Goal: Information Seeking & Learning: Learn about a topic

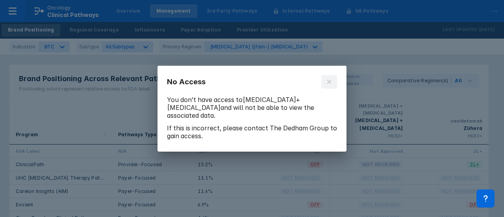
click at [331, 89] on button at bounding box center [329, 81] width 16 height 13
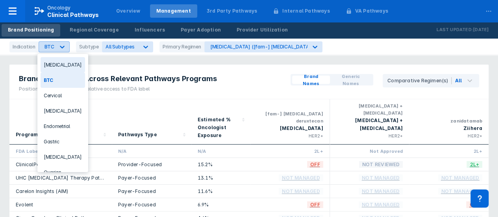
click at [56, 50] on div at bounding box center [62, 47] width 14 height 14
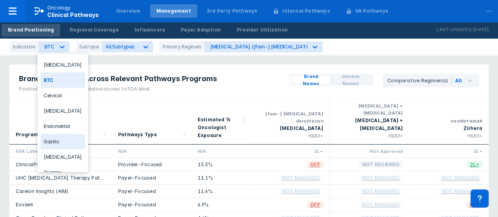
click at [59, 142] on div "Gastric" at bounding box center [63, 141] width 45 height 15
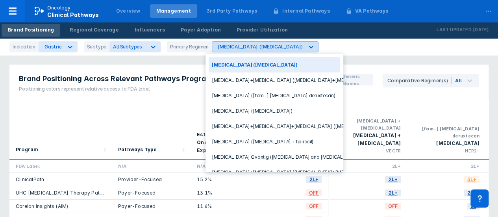
click at [255, 50] on div "Cyramza (ramucirumab)" at bounding box center [257, 47] width 91 height 10
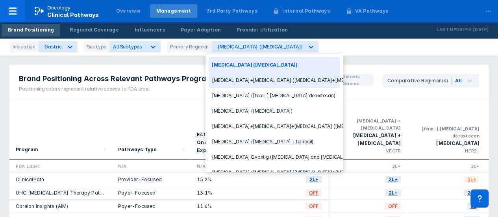
scroll to position [14, 0]
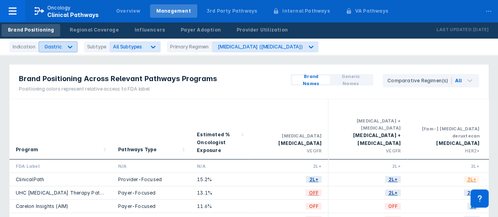
click at [69, 48] on icon at bounding box center [70, 47] width 8 height 8
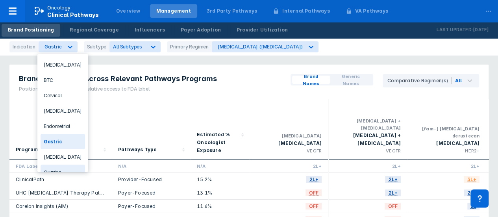
scroll to position [23, 0]
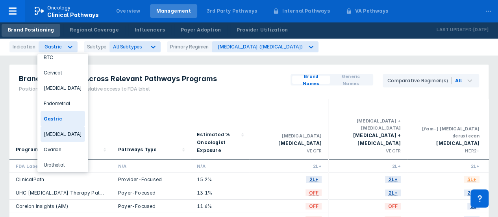
click at [64, 134] on div "NSCLC" at bounding box center [63, 133] width 45 height 15
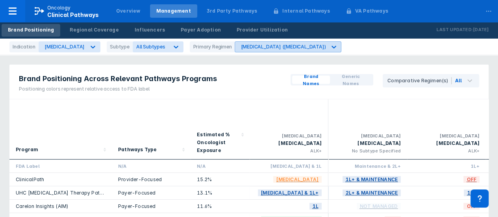
click at [253, 50] on div "Alecensa (alectinib)" at bounding box center [280, 47] width 91 height 10
click at [239, 50] on div "Alecensa (alectinib)" at bounding box center [280, 47] width 91 height 10
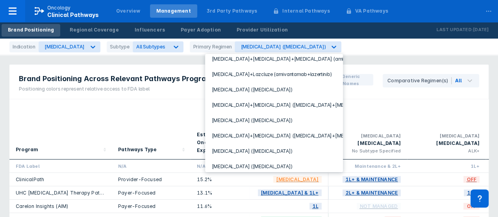
scroll to position [253, 0]
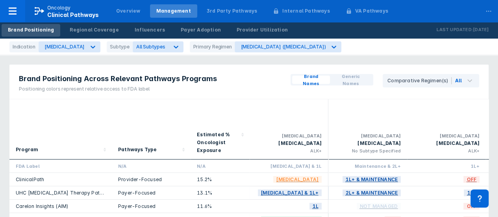
click at [242, 85] on div "Brand Positioning Across Relevant Pathways Programs Positioning colors represen…" at bounding box center [248, 82] width 479 height 35
click at [54, 47] on div "[MEDICAL_DATA]" at bounding box center [65, 47] width 40 height 6
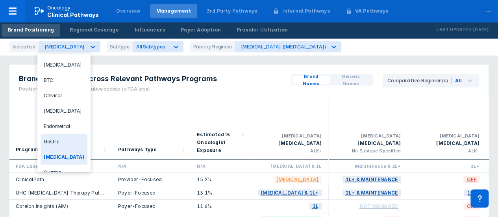
click at [58, 143] on div "Gastric" at bounding box center [64, 141] width 47 height 15
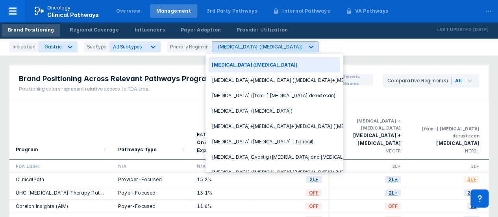
click at [241, 48] on div "[MEDICAL_DATA] ([MEDICAL_DATA])" at bounding box center [260, 47] width 85 height 6
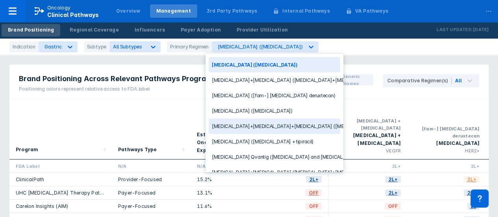
scroll to position [14, 0]
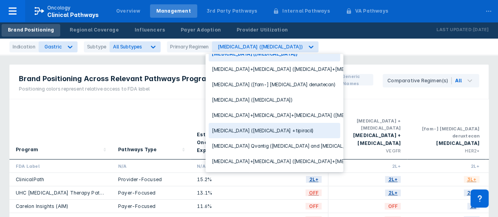
click at [363, 105] on div "[MEDICAL_DATA] + [MEDICAL_DATA] [MEDICAL_DATA] + [MEDICAL_DATA] VEGFR" at bounding box center [368, 129] width 66 height 54
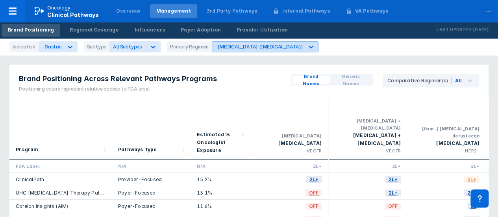
click at [247, 45] on div "[MEDICAL_DATA] ([MEDICAL_DATA])" at bounding box center [260, 47] width 85 height 6
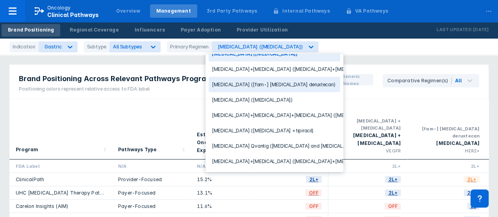
scroll to position [0, 0]
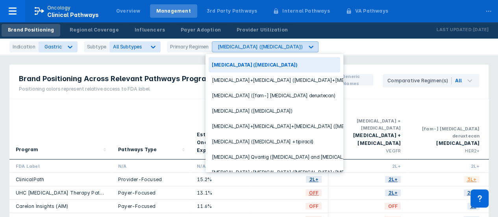
click at [309, 48] on icon at bounding box center [311, 47] width 5 height 3
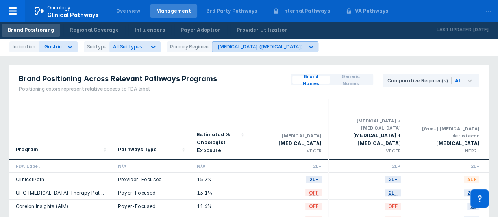
click at [307, 50] on icon at bounding box center [311, 47] width 8 height 8
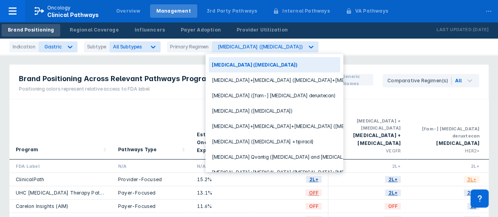
scroll to position [14, 0]
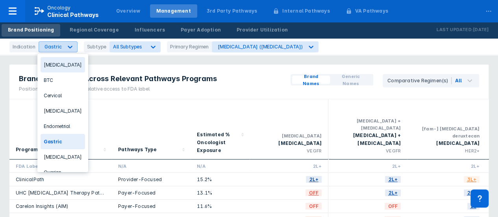
click at [57, 46] on div "Gastric" at bounding box center [53, 47] width 17 height 6
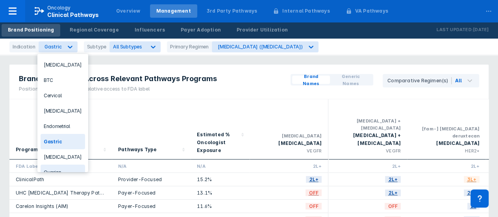
scroll to position [23, 0]
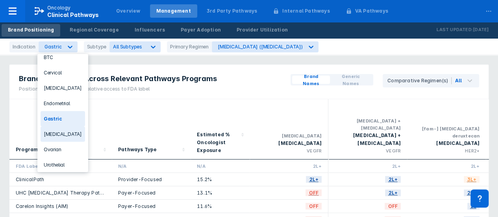
click at [63, 134] on div "[MEDICAL_DATA]" at bounding box center [63, 133] width 45 height 15
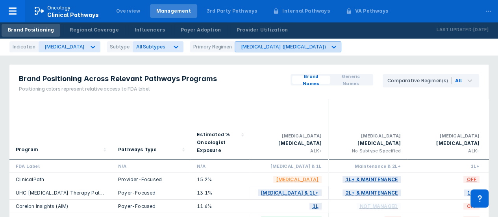
click at [247, 48] on div "[MEDICAL_DATA] ([MEDICAL_DATA])" at bounding box center [283, 47] width 85 height 6
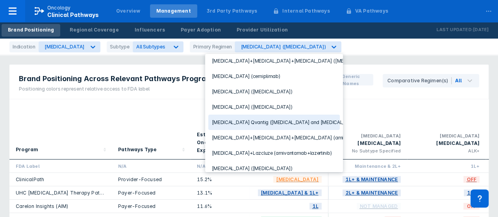
scroll to position [253, 0]
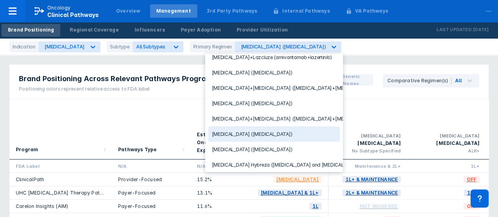
click at [273, 126] on div "[MEDICAL_DATA] ([MEDICAL_DATA])" at bounding box center [274, 133] width 132 height 15
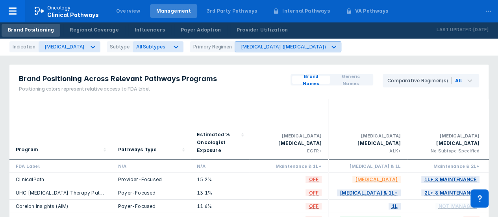
click at [243, 49] on div "[MEDICAL_DATA] ([MEDICAL_DATA])" at bounding box center [283, 47] width 85 height 6
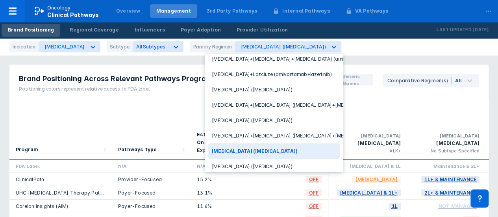
scroll to position [253, 0]
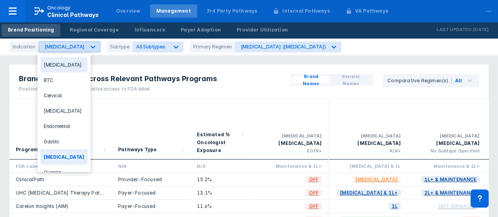
click at [89, 48] on icon at bounding box center [93, 47] width 8 height 8
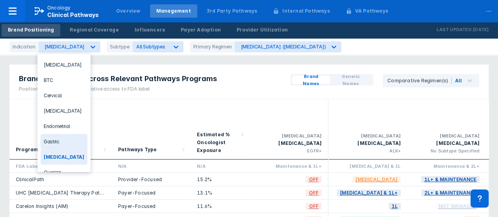
scroll to position [23, 0]
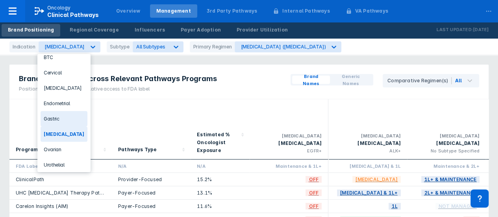
click at [65, 117] on div "Gastric" at bounding box center [64, 118] width 47 height 15
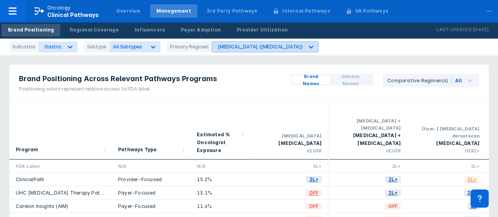
click at [245, 45] on div "[MEDICAL_DATA] ([MEDICAL_DATA])" at bounding box center [260, 47] width 85 height 6
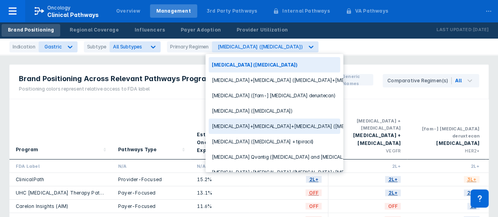
scroll to position [14, 0]
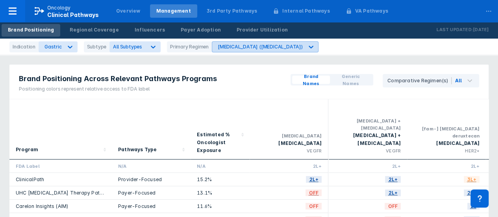
click at [262, 47] on div "[MEDICAL_DATA] ([MEDICAL_DATA])" at bounding box center [260, 47] width 85 height 6
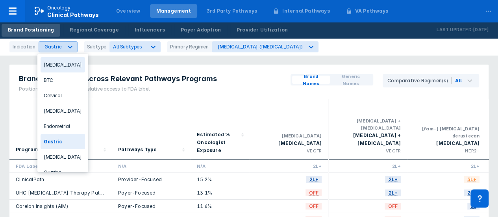
click at [56, 42] on div "Gastric" at bounding box center [51, 47] width 24 height 10
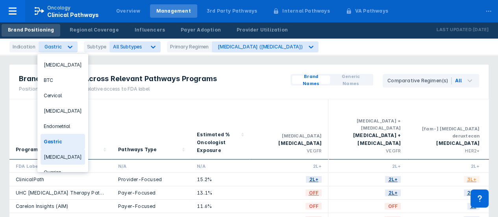
click at [69, 150] on div "[MEDICAL_DATA]" at bounding box center [63, 156] width 45 height 15
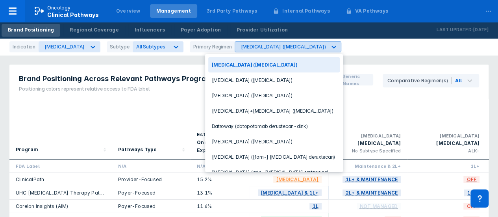
click at [330, 45] on icon at bounding box center [334, 47] width 8 height 8
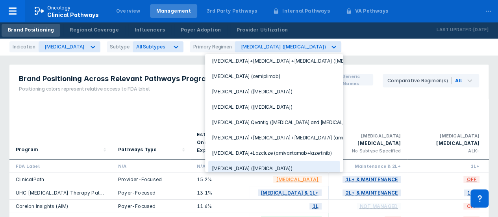
scroll to position [236, 0]
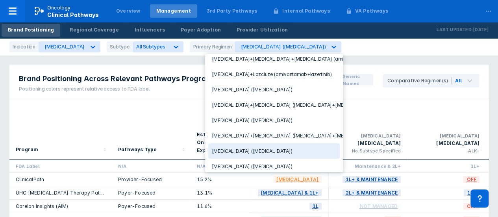
click at [257, 143] on div "[MEDICAL_DATA] ([MEDICAL_DATA])" at bounding box center [274, 150] width 132 height 15
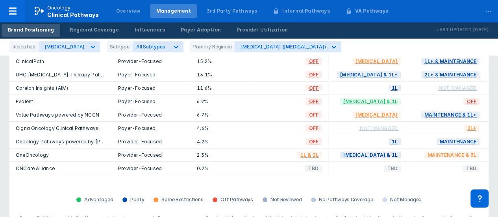
scroll to position [39, 0]
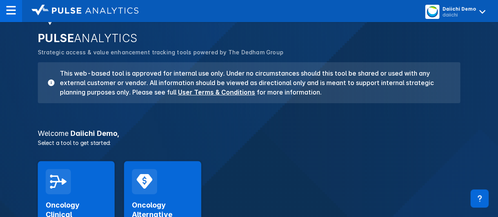
scroll to position [79, 0]
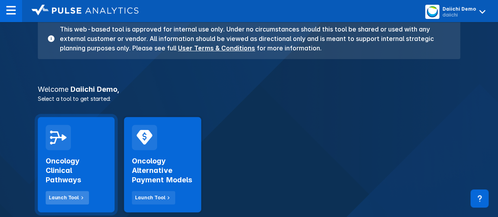
click at [72, 197] on div "Launch Tool" at bounding box center [64, 197] width 30 height 7
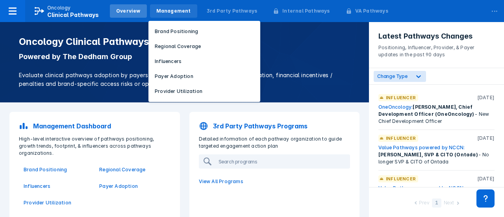
click at [169, 14] on div "Management" at bounding box center [173, 10] width 35 height 7
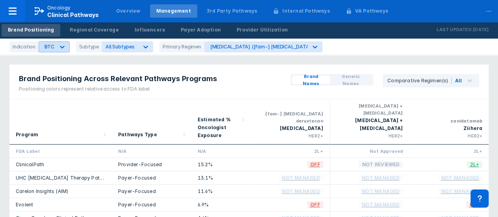
click at [55, 46] on div at bounding box center [62, 47] width 14 height 14
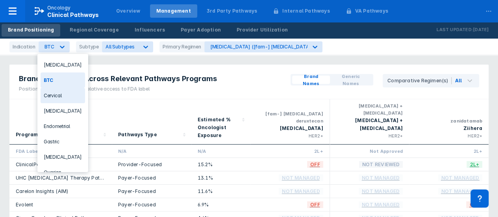
click at [61, 94] on div "Cervical" at bounding box center [63, 95] width 45 height 15
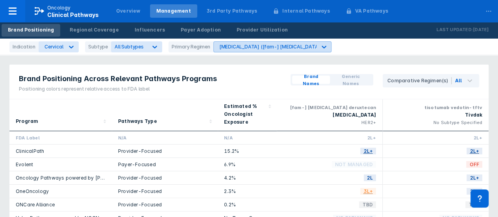
click at [256, 51] on div "Enhertu ([fam-] trastuzumab deruxtecan)" at bounding box center [265, 47] width 103 height 10
